Goal: Navigation & Orientation: Find specific page/section

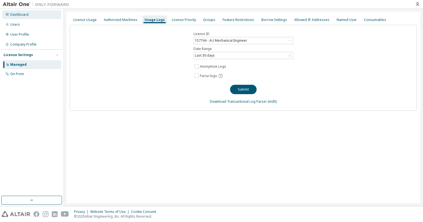
click at [16, 16] on div "Dashboard" at bounding box center [19, 14] width 18 height 4
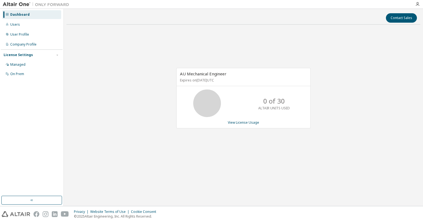
click at [25, 16] on div "Dashboard" at bounding box center [19, 14] width 19 height 4
click at [21, 13] on div "Dashboard" at bounding box center [19, 14] width 19 height 4
click at [323, 90] on div "AU Mechanical Engineer Expires on [DATE] UTC 0 of 30 ALTAIR UNITS USED View Lic…" at bounding box center [242, 101] width 353 height 145
click at [267, 158] on div "AU Mechanical Engineer Expires on [DATE] UTC 0 of 30 ALTAIR UNITS USED View Lic…" at bounding box center [242, 101] width 353 height 145
click at [187, 137] on div "AU Mechanical Engineer Expires on [DATE] UTC 30 of 30 ALTAIR UNITS USED View Li…" at bounding box center [242, 101] width 353 height 145
